Goal: Find specific page/section: Find specific page/section

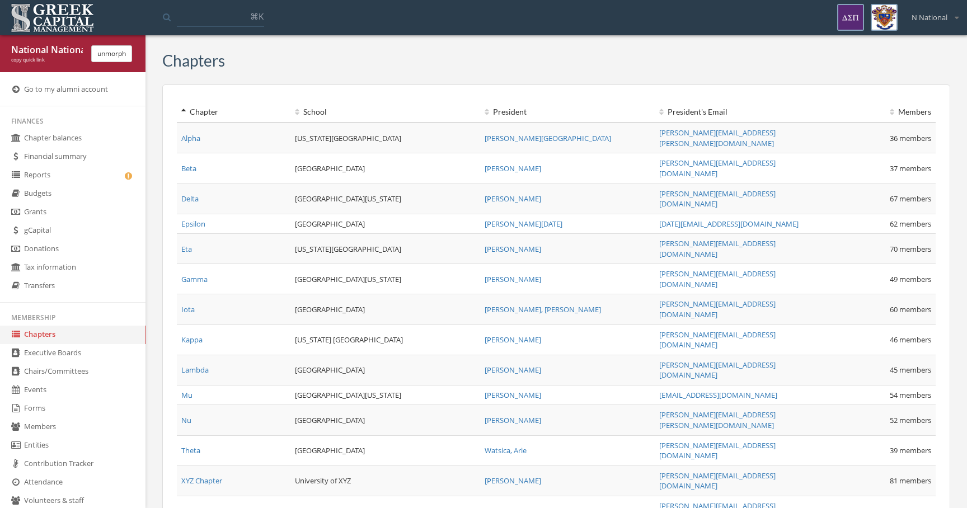
scroll to position [268, 0]
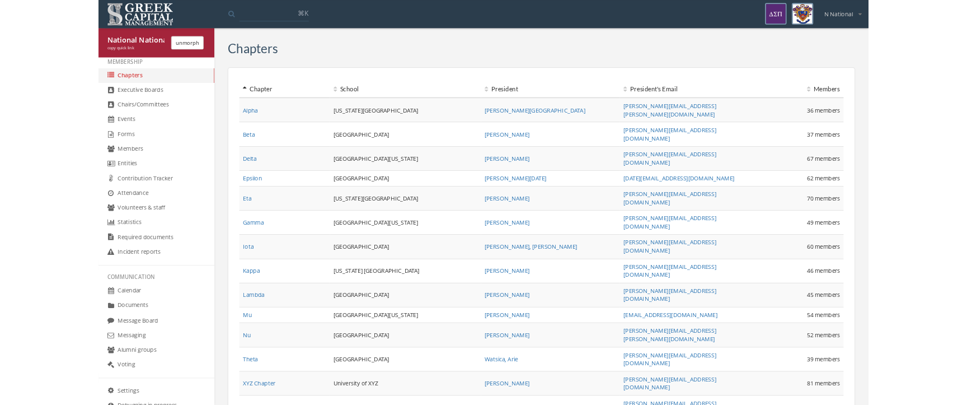
scroll to position [268, 0]
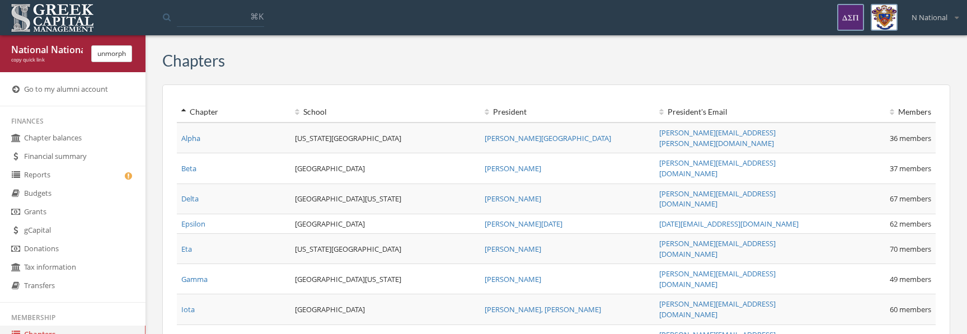
click at [63, 191] on link "Budgets" at bounding box center [73, 194] width 146 height 18
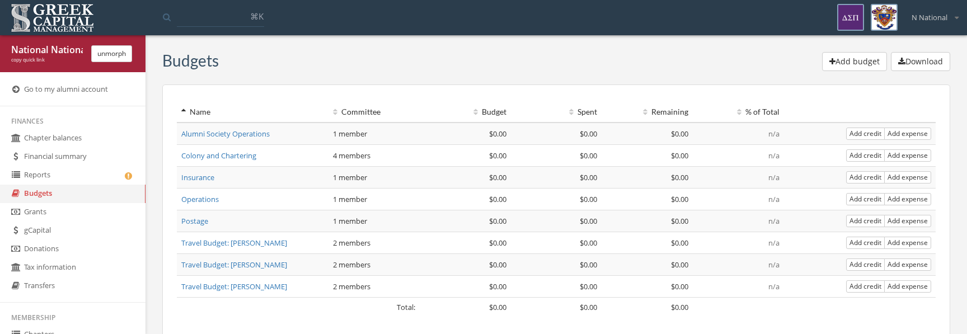
click at [69, 231] on link "gCapital" at bounding box center [73, 231] width 146 height 18
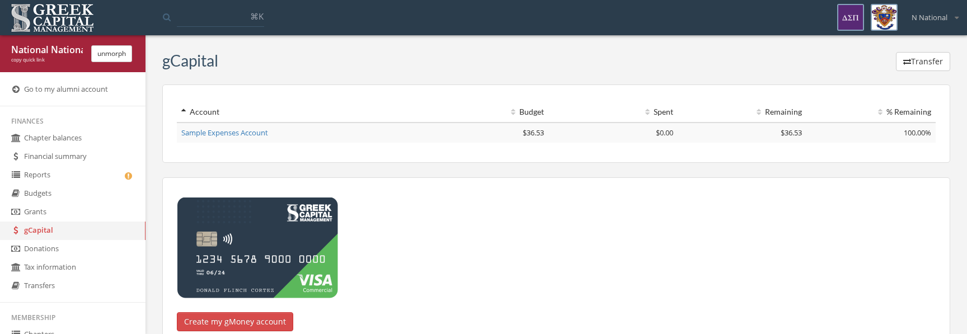
click at [69, 265] on link "Tax information" at bounding box center [73, 268] width 146 height 18
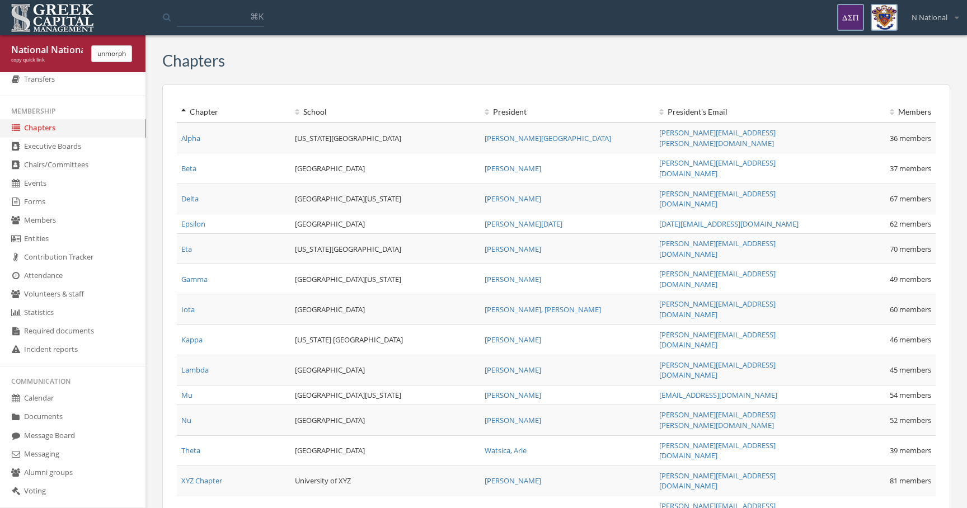
scroll to position [268, 0]
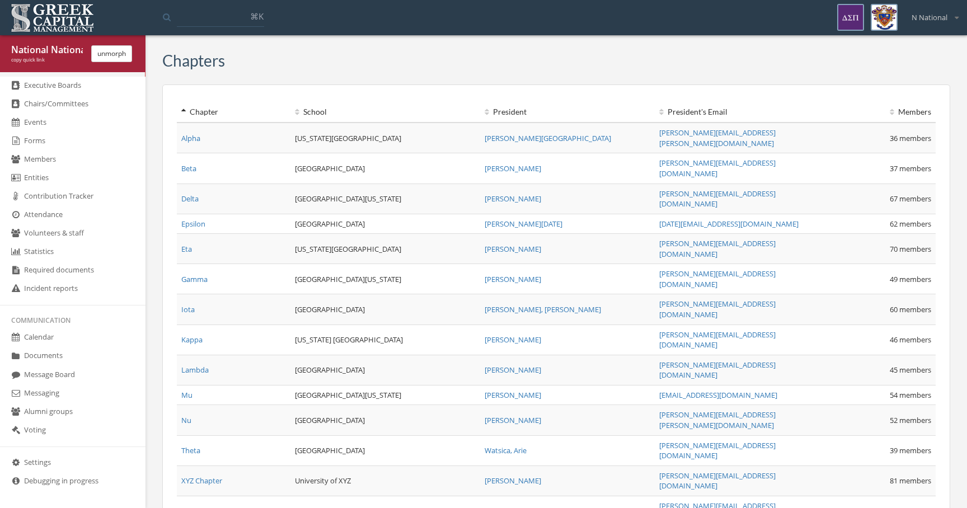
click at [111, 50] on button "unmorph" at bounding box center [111, 53] width 41 height 17
